Goal: Use online tool/utility: Utilize a website feature to perform a specific function

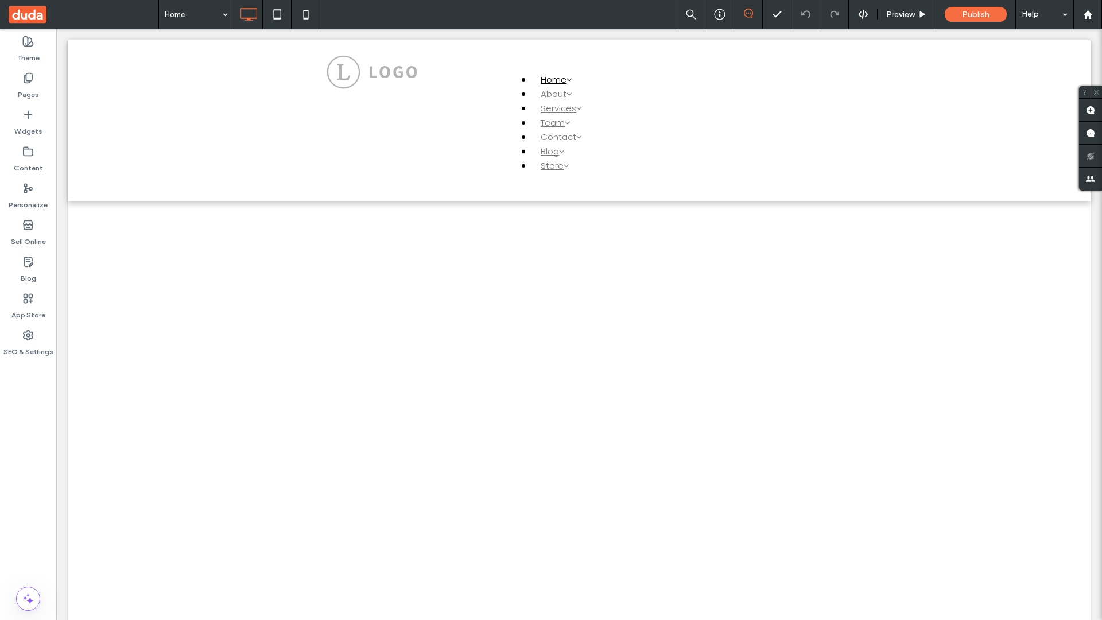
click at [28, 123] on label "Widgets" at bounding box center [28, 129] width 28 height 16
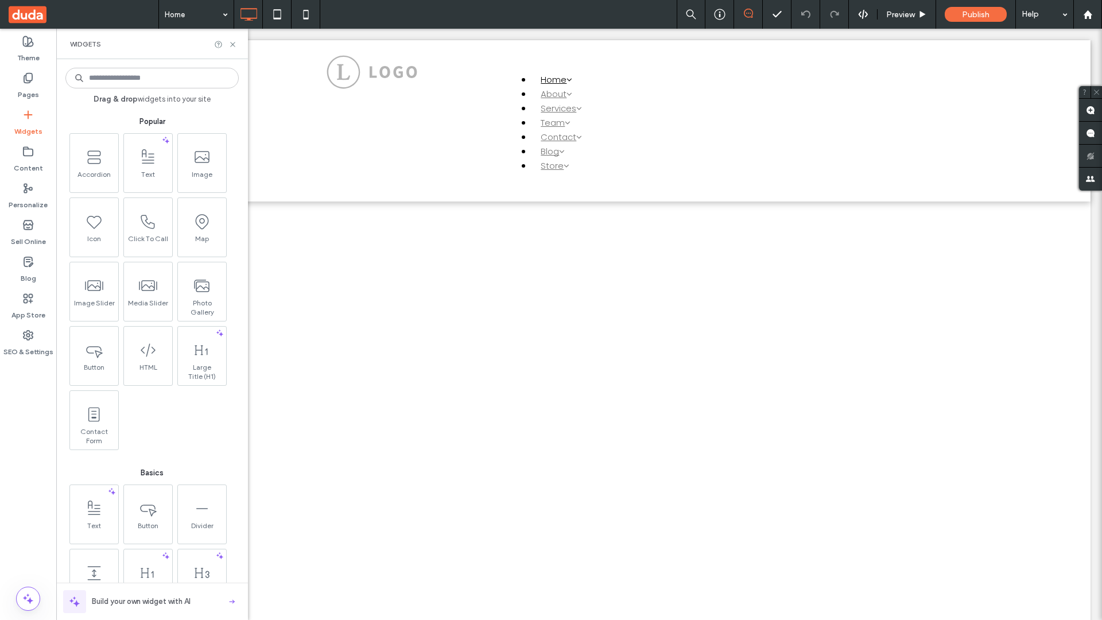
click at [201, 290] on use at bounding box center [202, 285] width 14 height 11
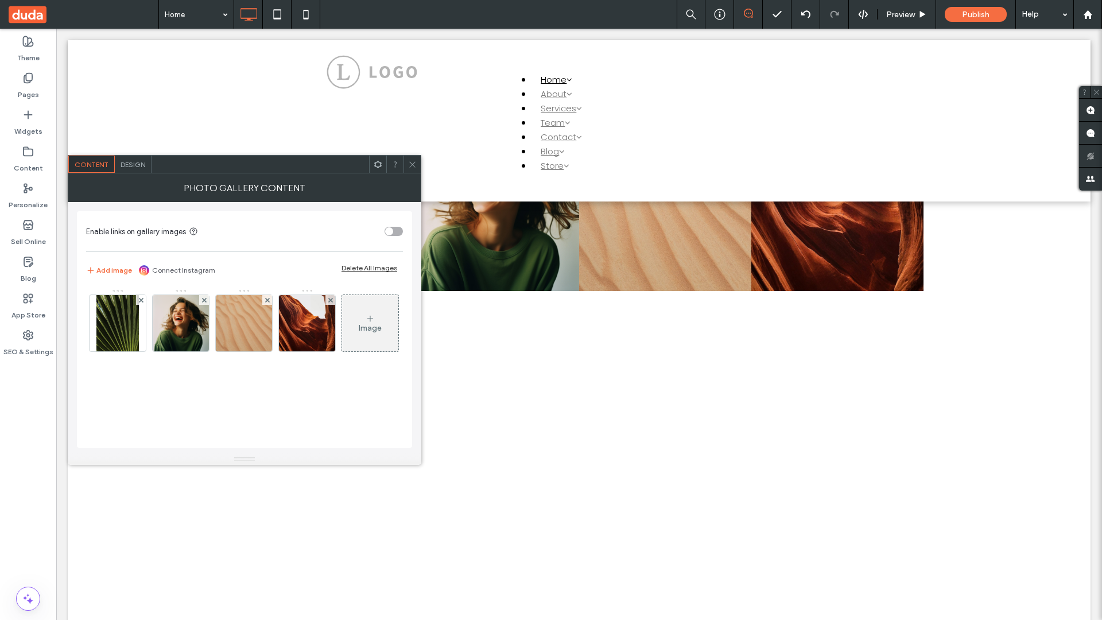
click at [83, 14] on span at bounding box center [84, 14] width 150 height 29
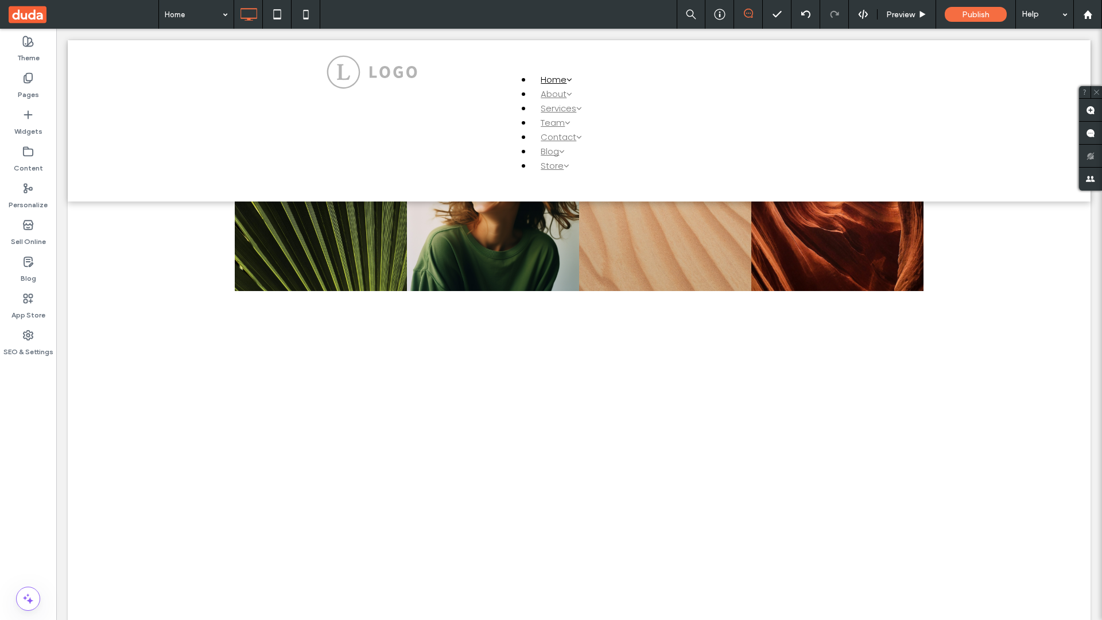
click at [83, 14] on span at bounding box center [84, 14] width 150 height 29
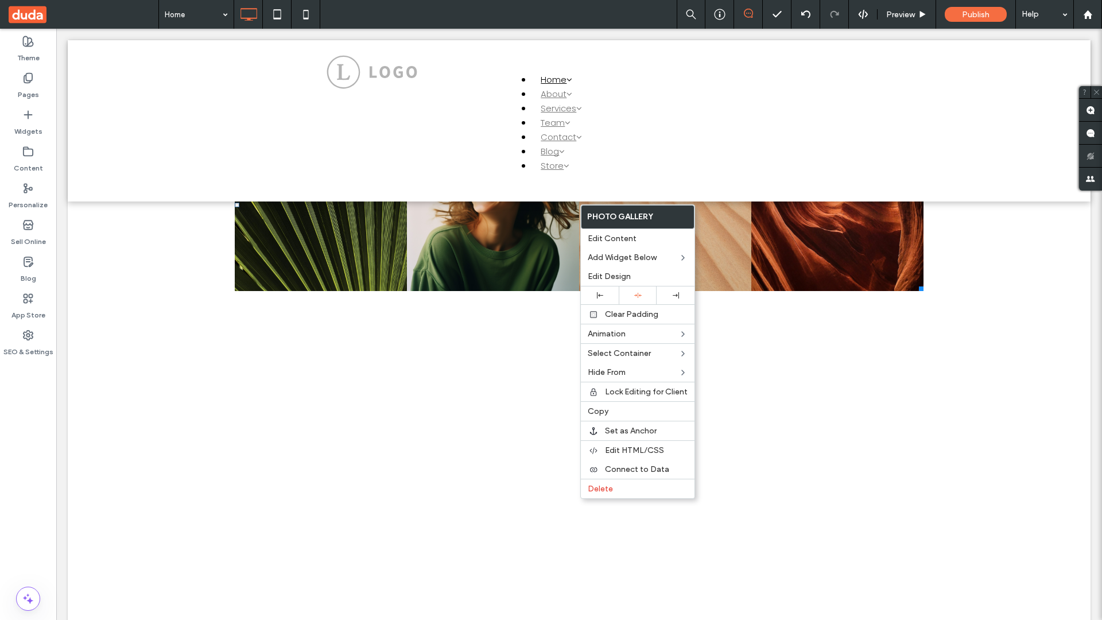
click at [638, 469] on span "Connect to Data" at bounding box center [637, 469] width 64 height 10
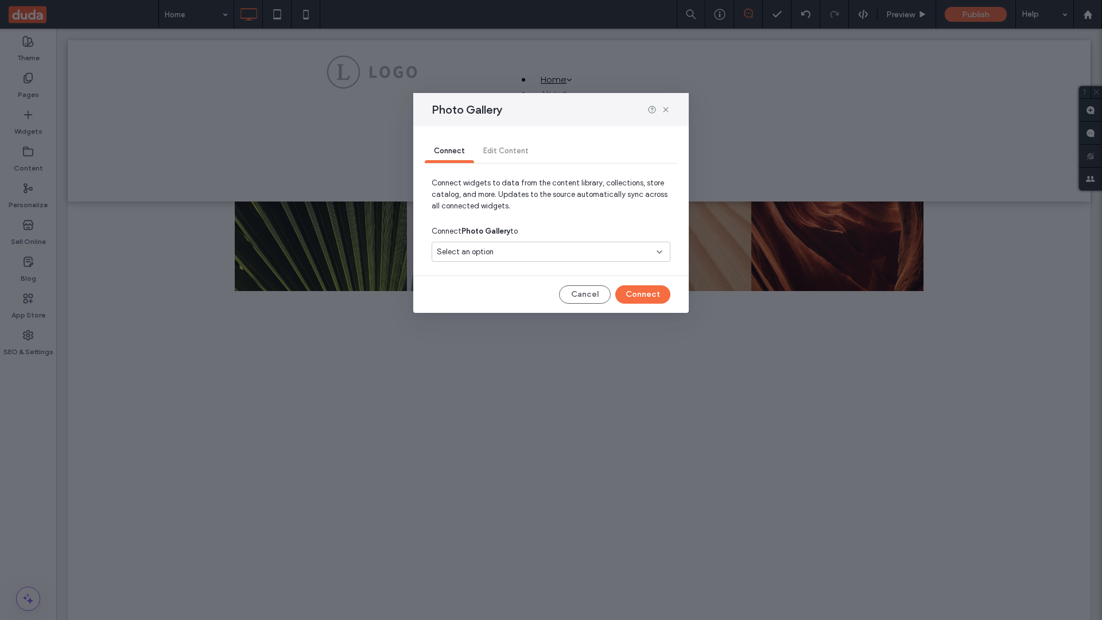
click at [551, 251] on div "Select an option" at bounding box center [544, 251] width 215 height 11
click at [491, 292] on span "Internal Collection 1" at bounding box center [490, 291] width 67 height 11
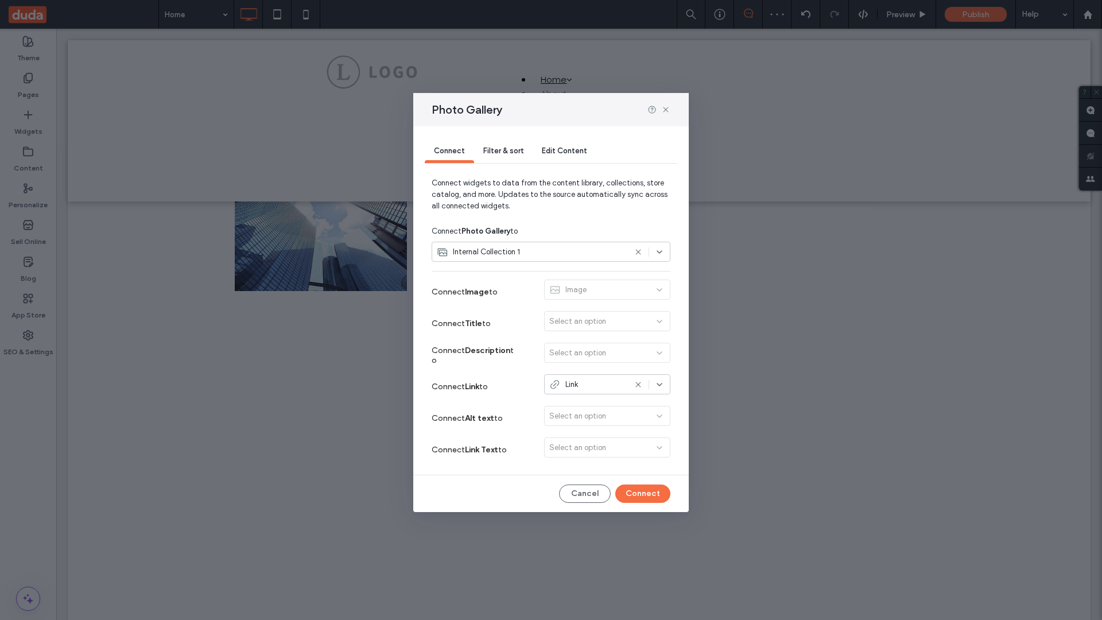
click at [643, 494] on button "Connect" at bounding box center [642, 493] width 55 height 18
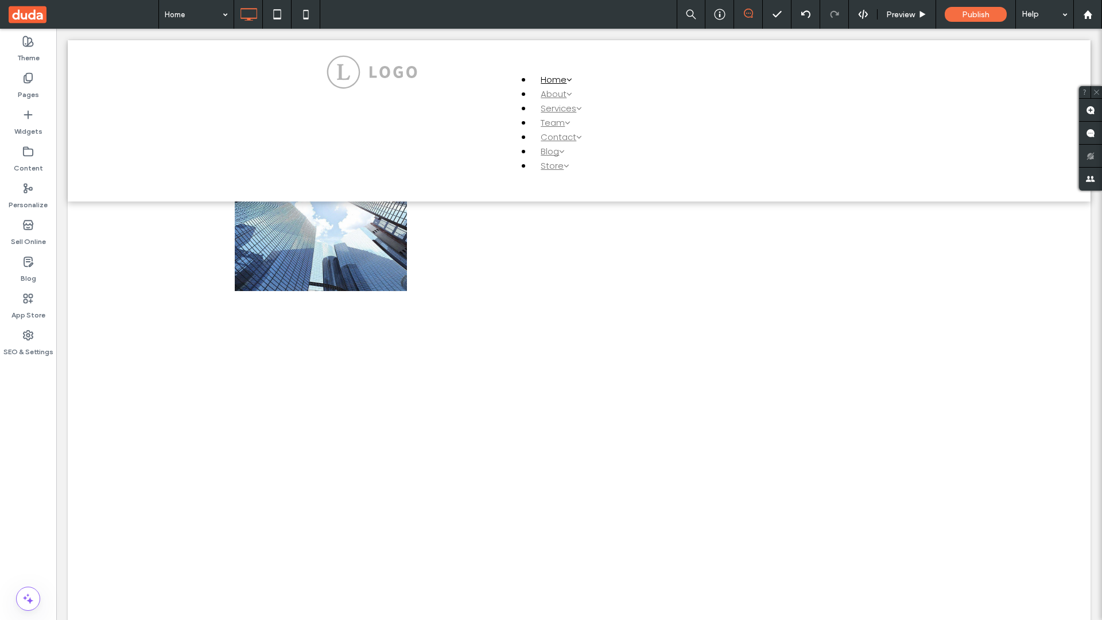
click at [28, 160] on label "Content" at bounding box center [28, 165] width 29 height 16
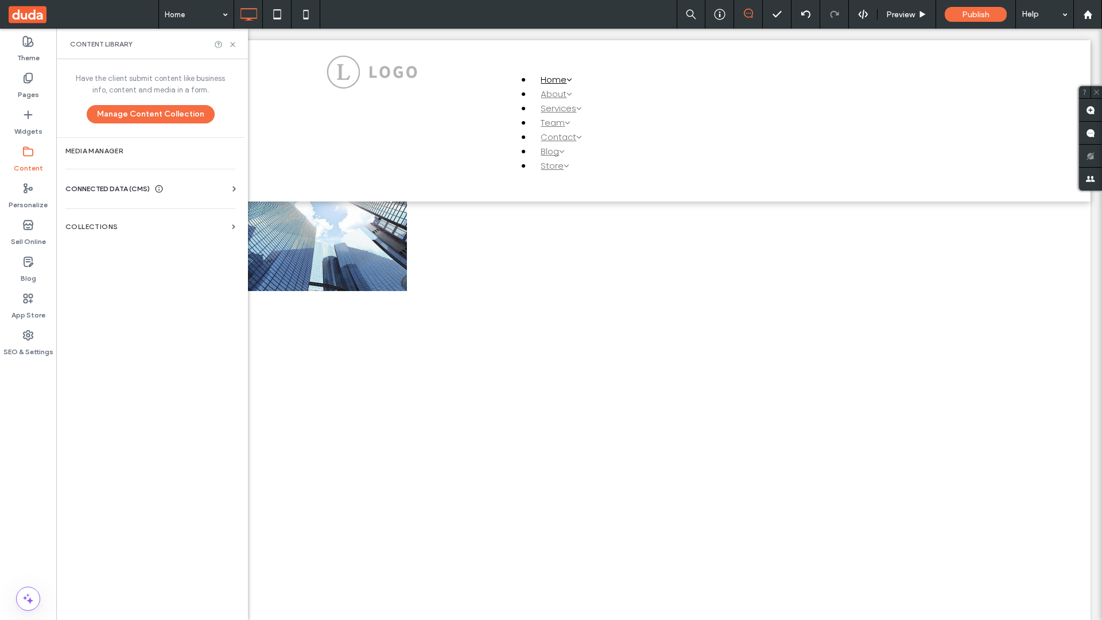
click at [150, 227] on label "Collections" at bounding box center [146, 227] width 162 height 8
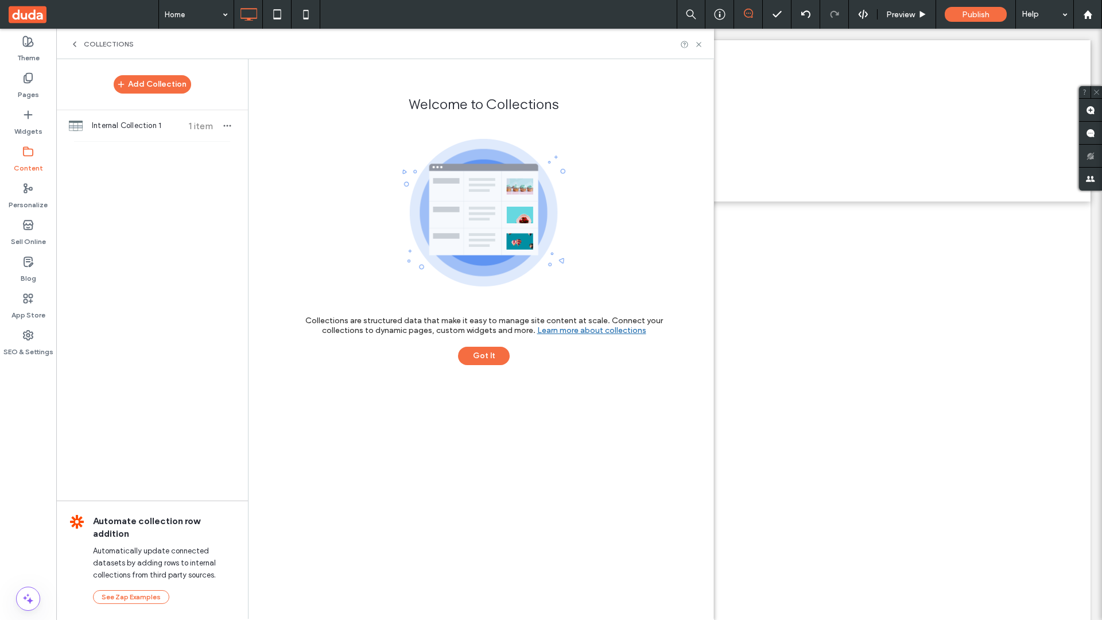
click at [152, 126] on span "Internal Collection 1" at bounding box center [135, 125] width 86 height 11
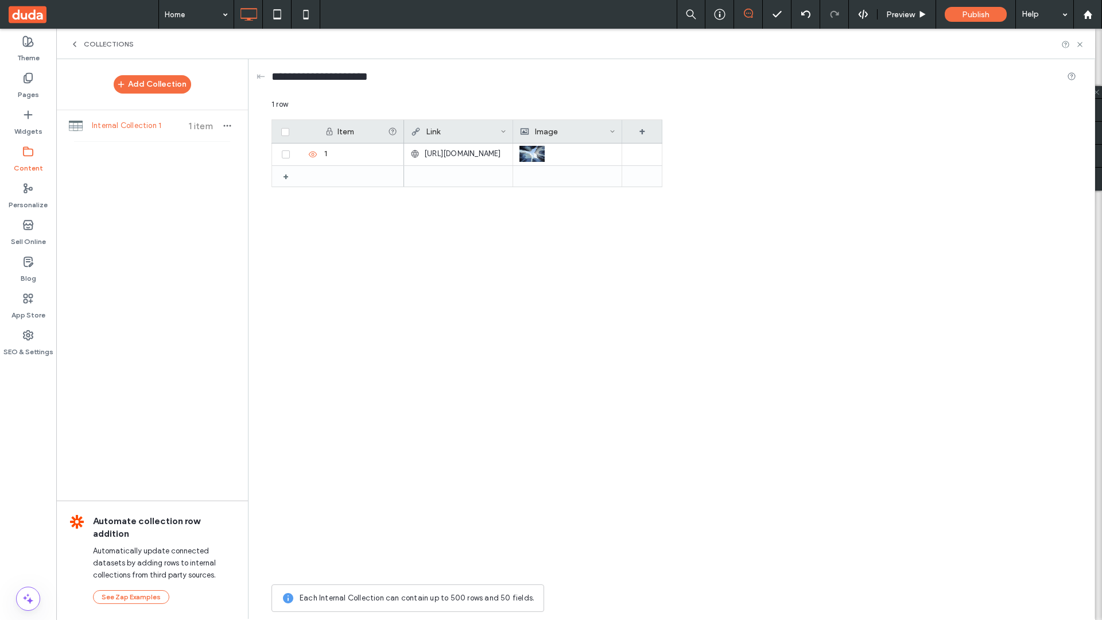
click at [503, 131] on icon at bounding box center [504, 132] width 6 height 6
click at [457, 156] on div "Delete Field" at bounding box center [457, 156] width 105 height 22
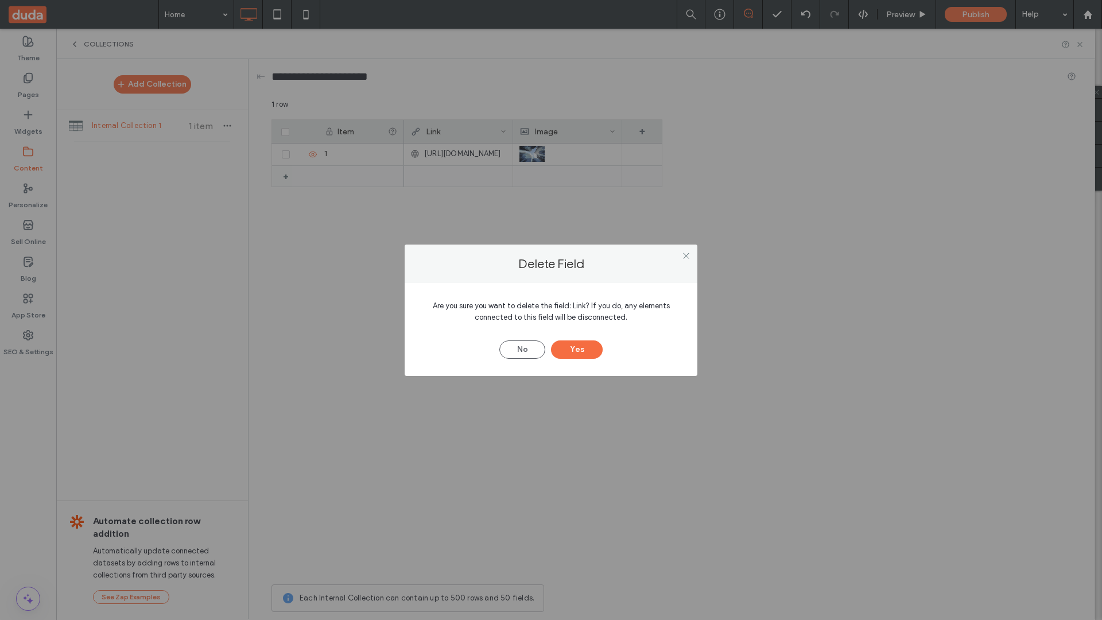
click at [577, 349] on button "Yes" at bounding box center [577, 349] width 52 height 18
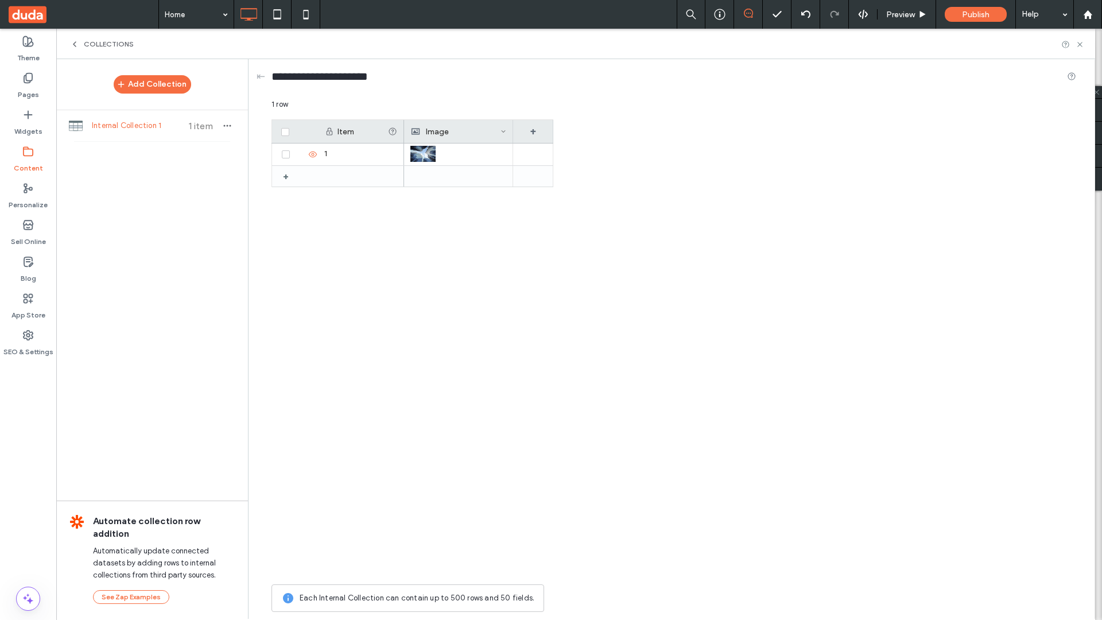
click at [109, 44] on span "Collections" at bounding box center [109, 44] width 50 height 9
